Goal: Find specific page/section: Find specific page/section

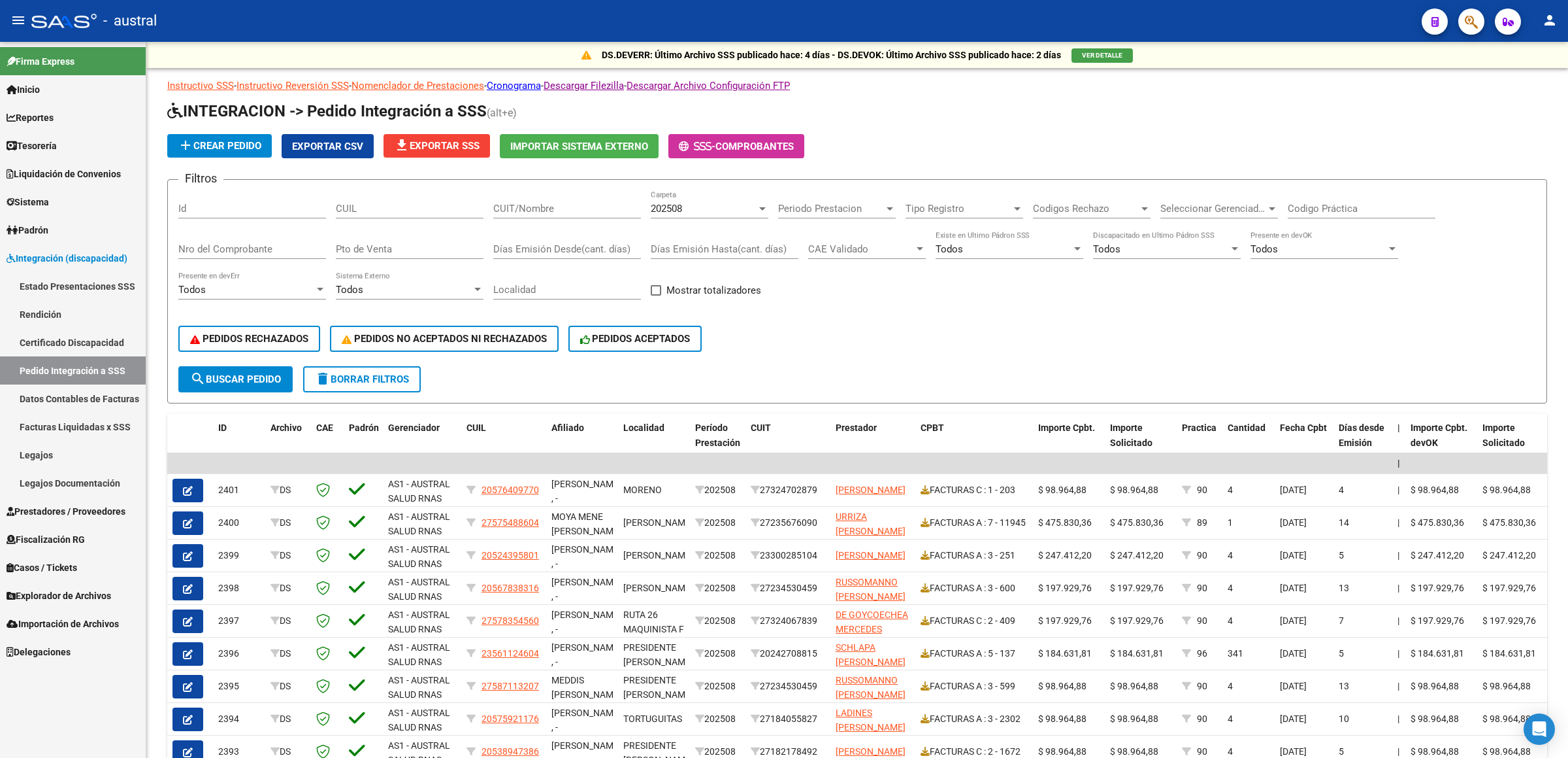
click at [65, 455] on link "Legajos" at bounding box center [73, 454] width 145 height 28
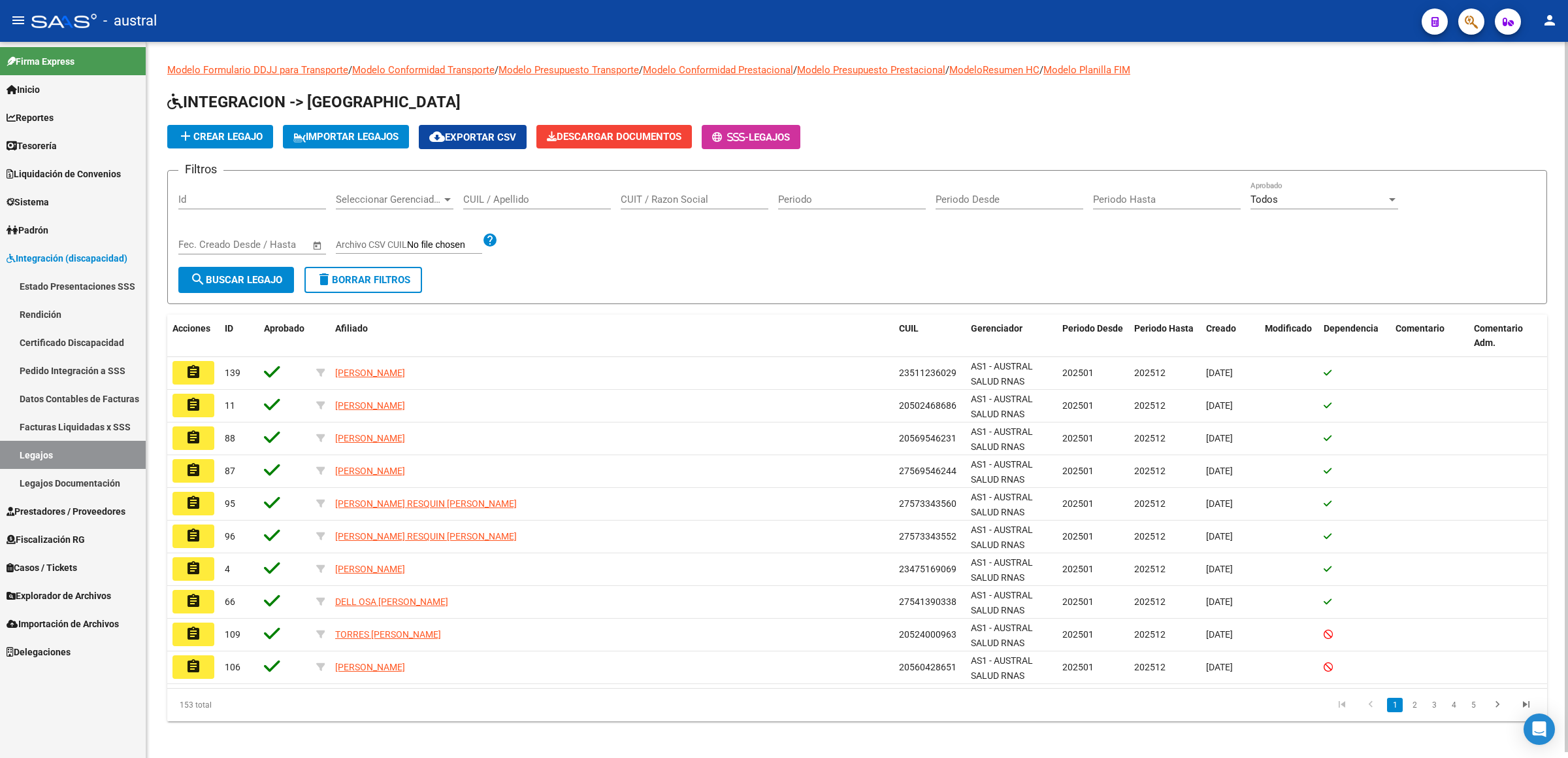
click at [365, 132] on span "IMPORTAR LEGAJOS" at bounding box center [346, 136] width 105 height 12
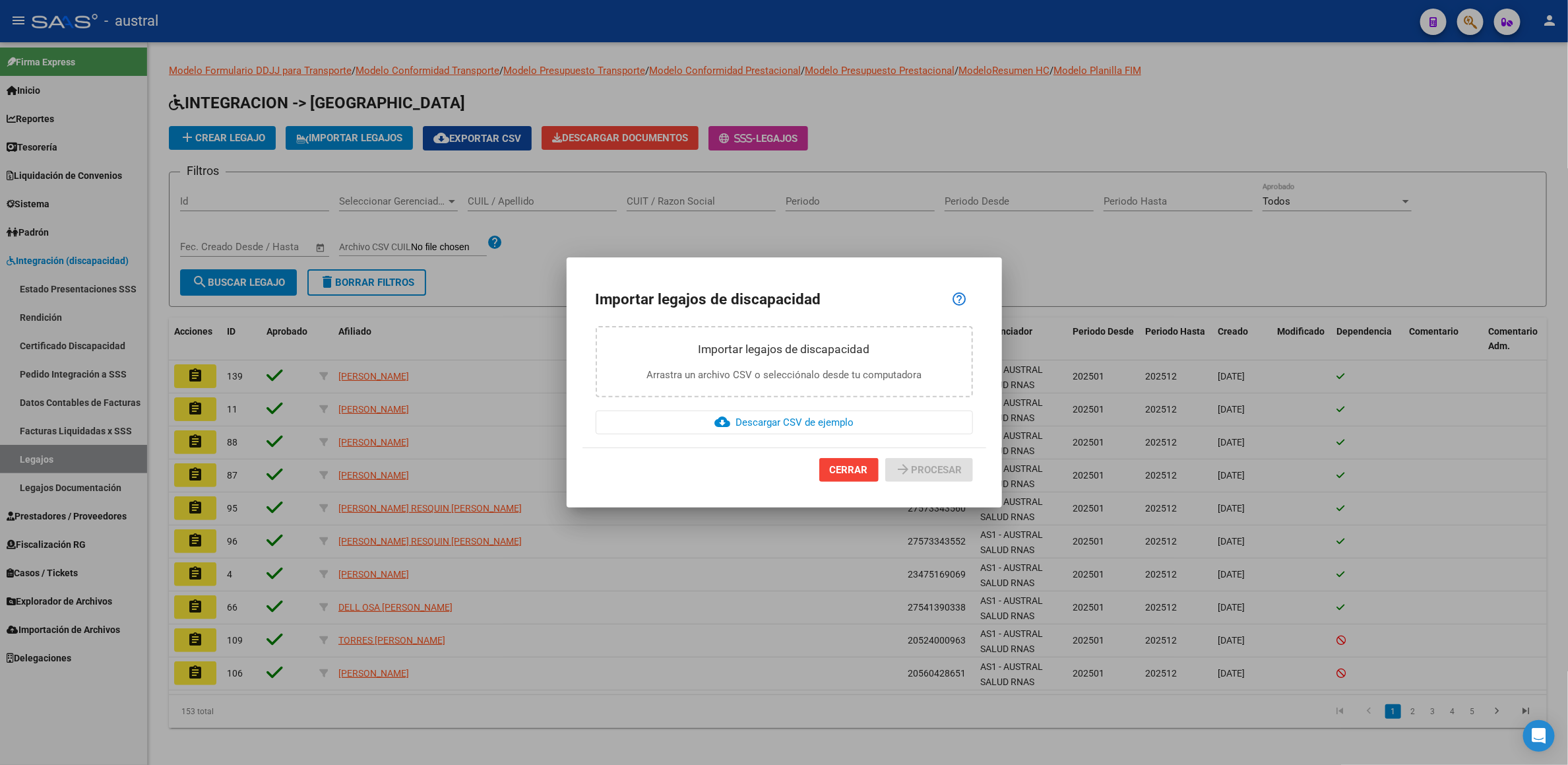
click at [471, 50] on div at bounding box center [784, 382] width 1568 height 765
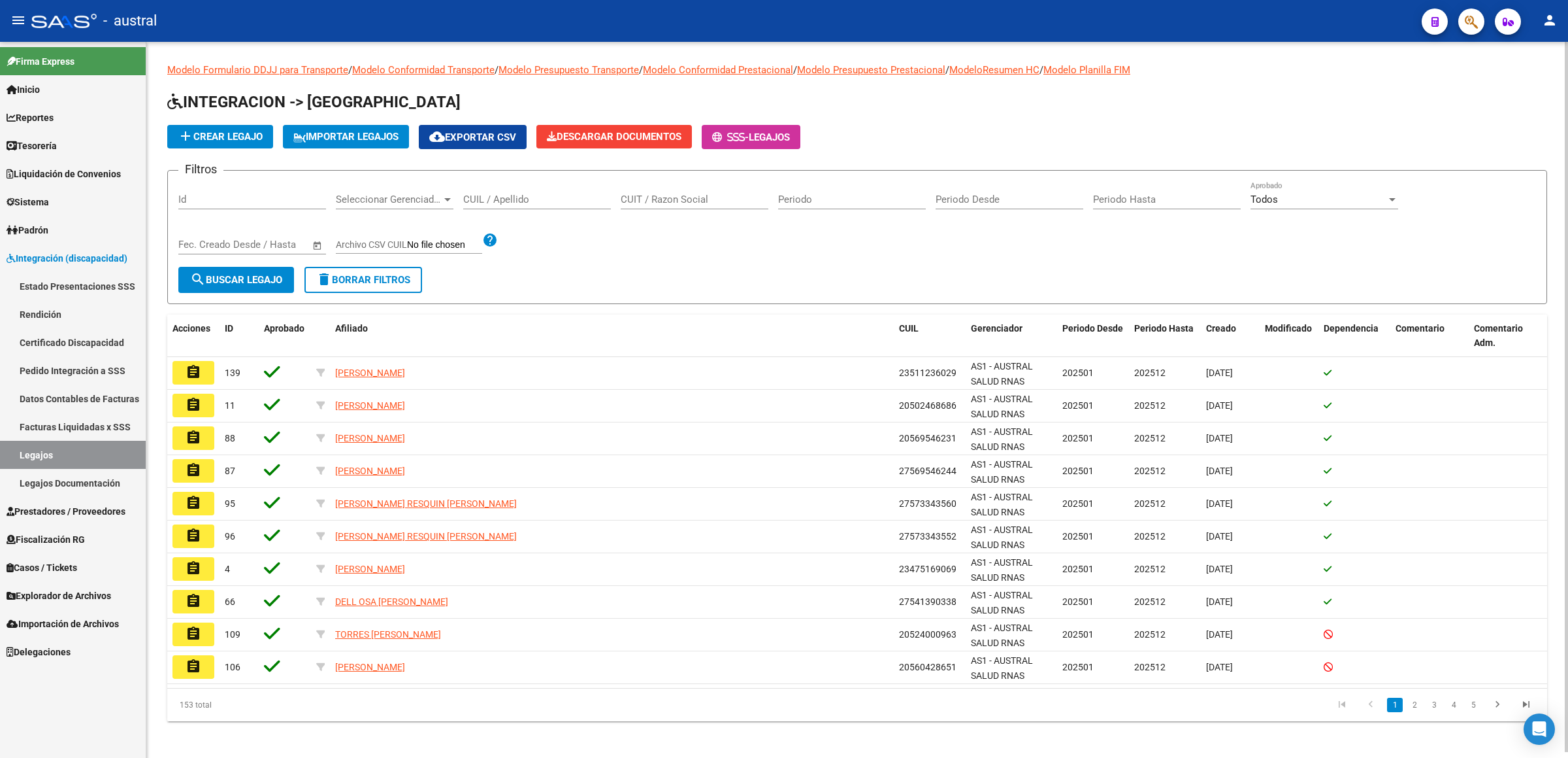
click at [491, 132] on span "cloud_download Exportar CSV" at bounding box center [473, 137] width 87 height 12
click at [498, 191] on div "CUIL / Apellido" at bounding box center [537, 194] width 148 height 28
click at [504, 196] on input "CUIL / Apellido" at bounding box center [537, 199] width 148 height 12
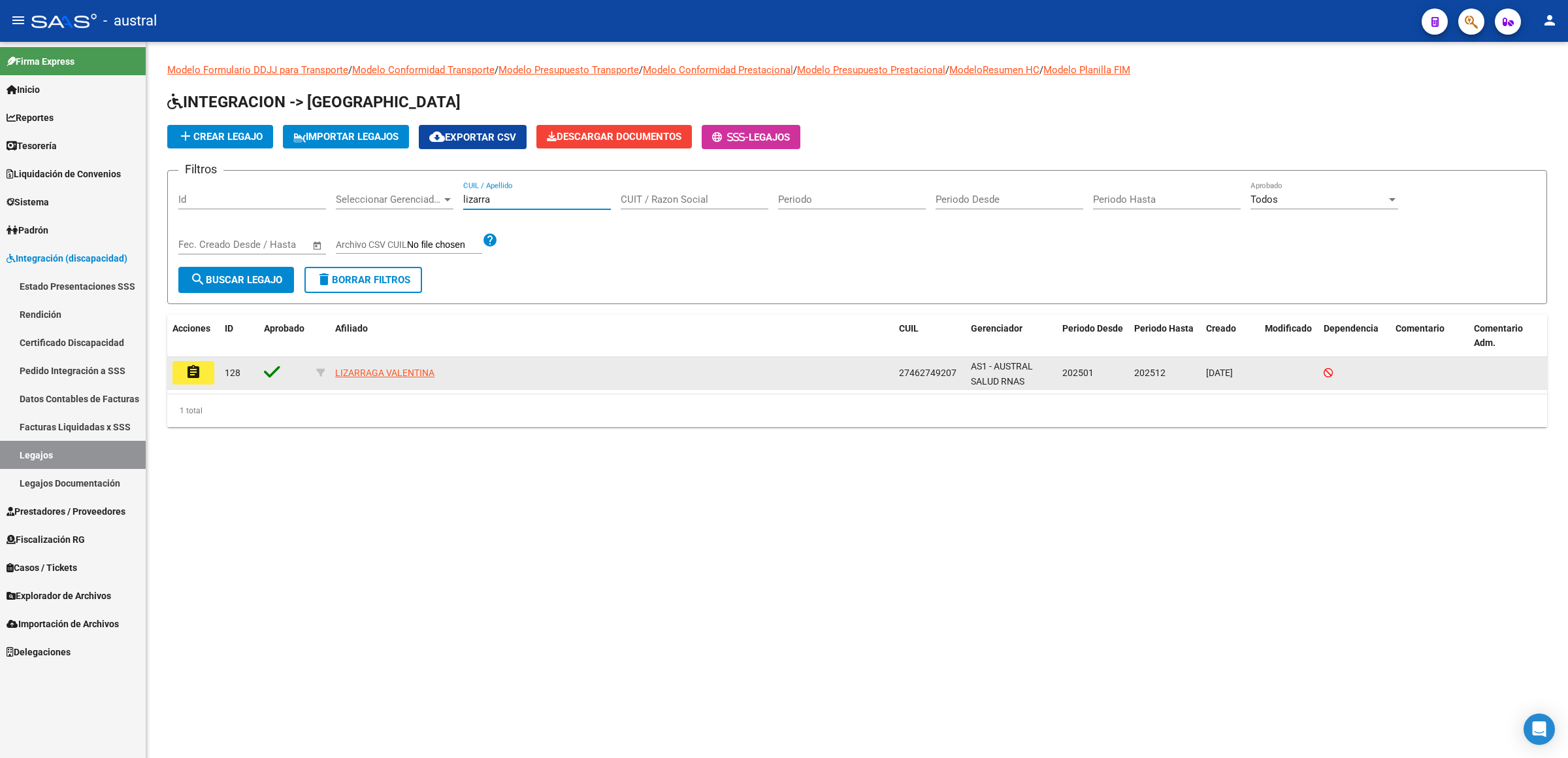
type input "lizarra"
click at [192, 374] on mat-icon "assignment" at bounding box center [193, 372] width 15 height 15
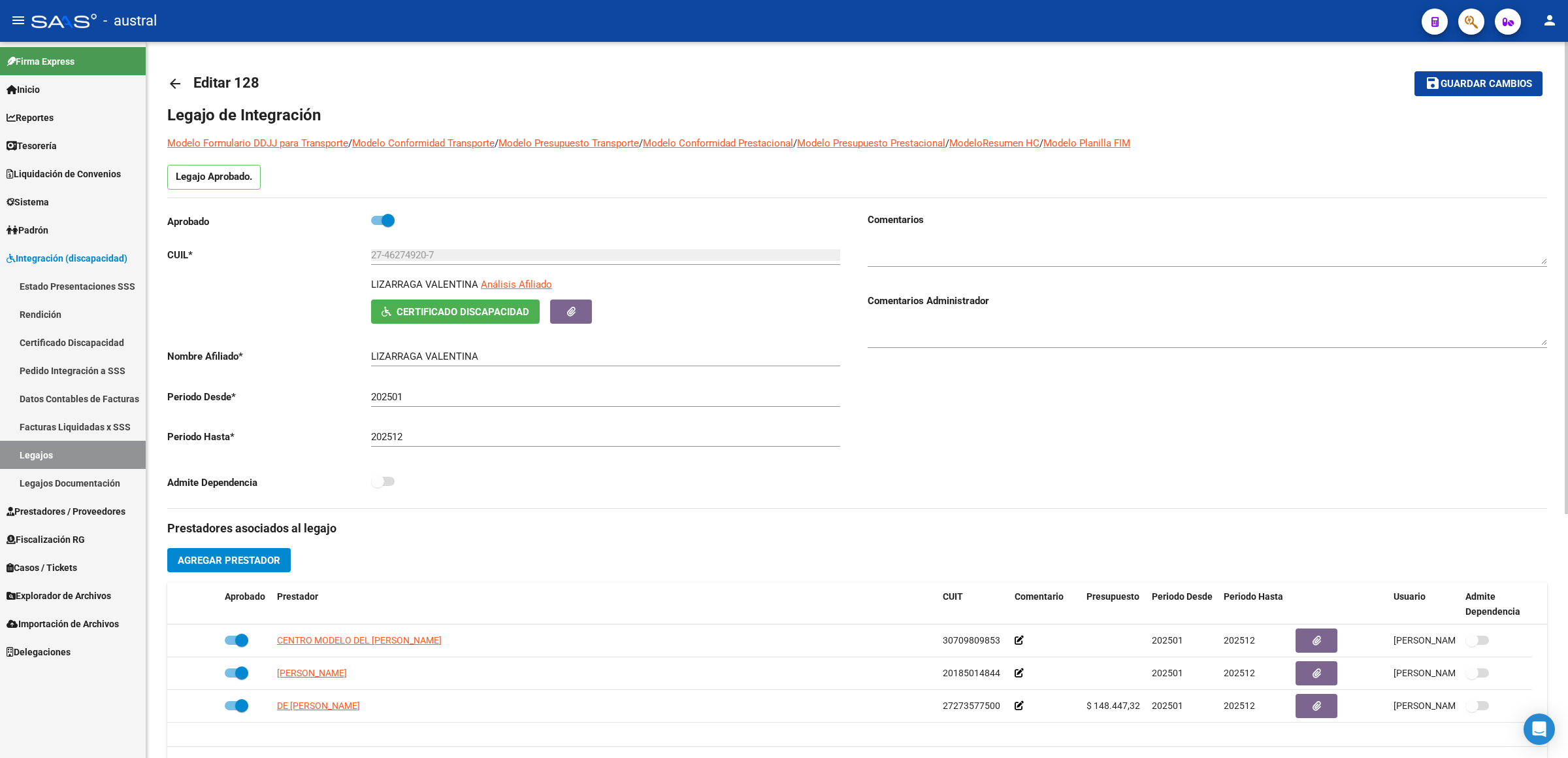
click at [175, 79] on mat-icon "arrow_back" at bounding box center [174, 83] width 15 height 15
